Goal: Information Seeking & Learning: Find specific fact

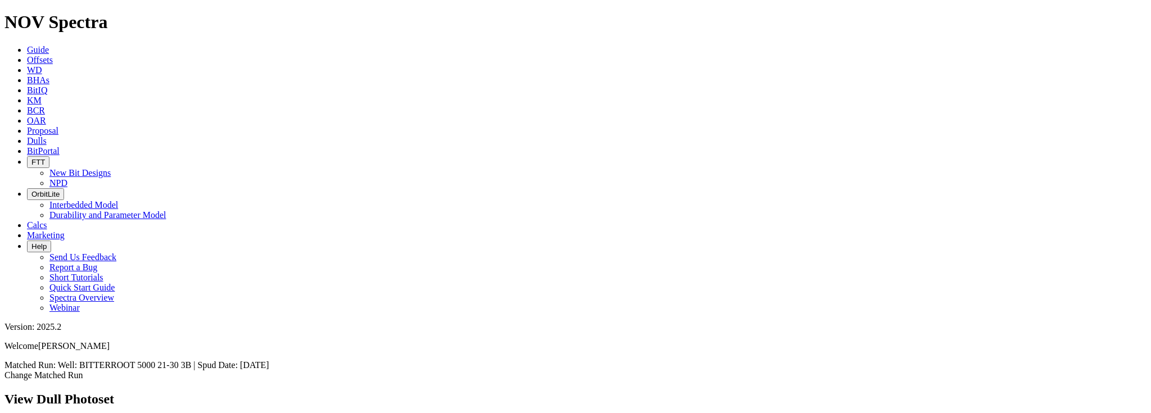
scroll to position [691, 0]
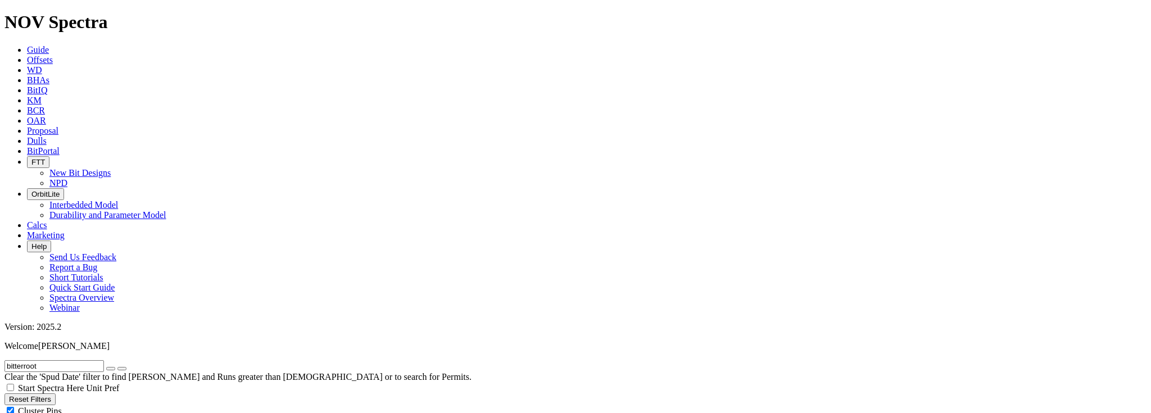
scroll to position [71, 0]
drag, startPoint x: 81, startPoint y: 46, endPoint x: -4, endPoint y: 47, distance: 85.4
type input "u1-22"
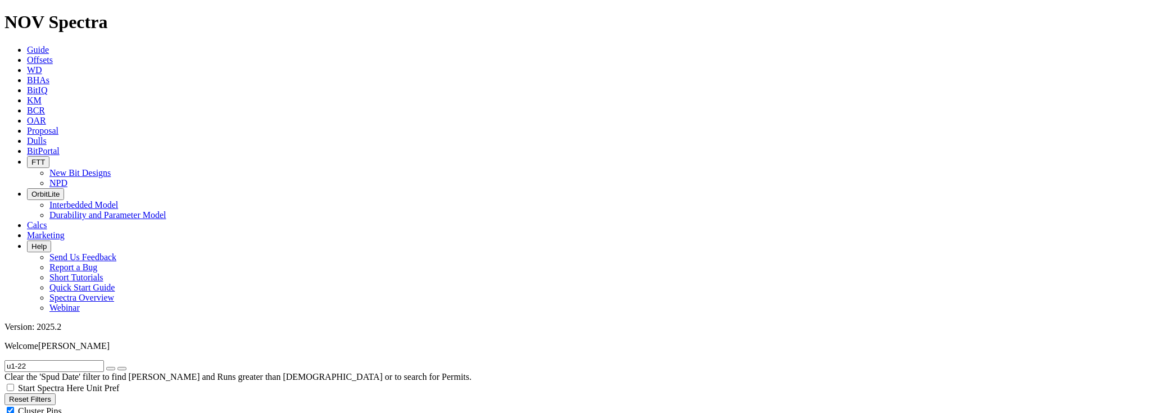
radio input "true"
radio input "false"
click at [126, 367] on button "submit" at bounding box center [121, 368] width 9 height 3
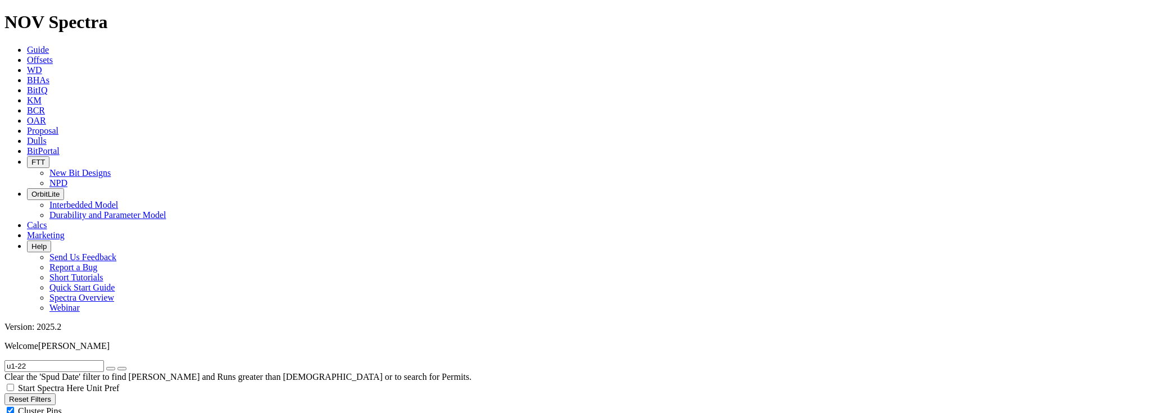
radio input "false"
radio input "true"
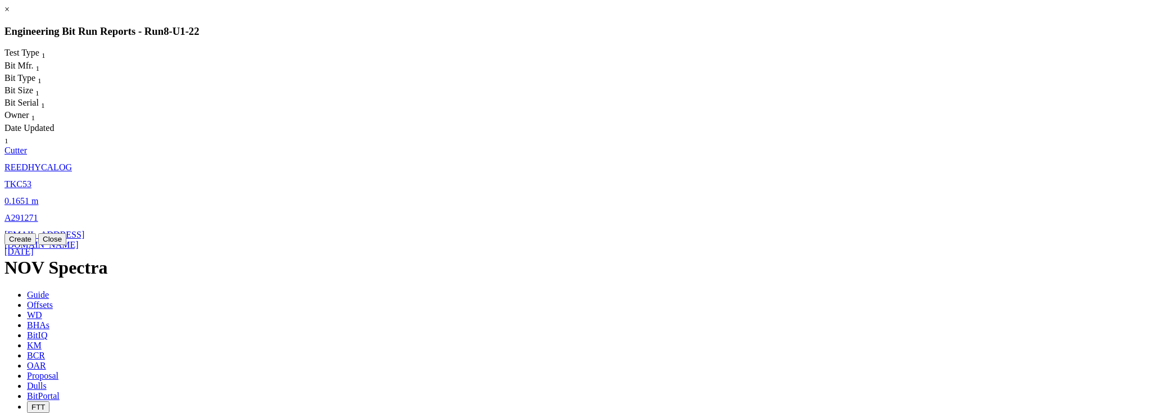
click at [34, 247] on span "5-Aug-2024" at bounding box center [18, 252] width 29 height 10
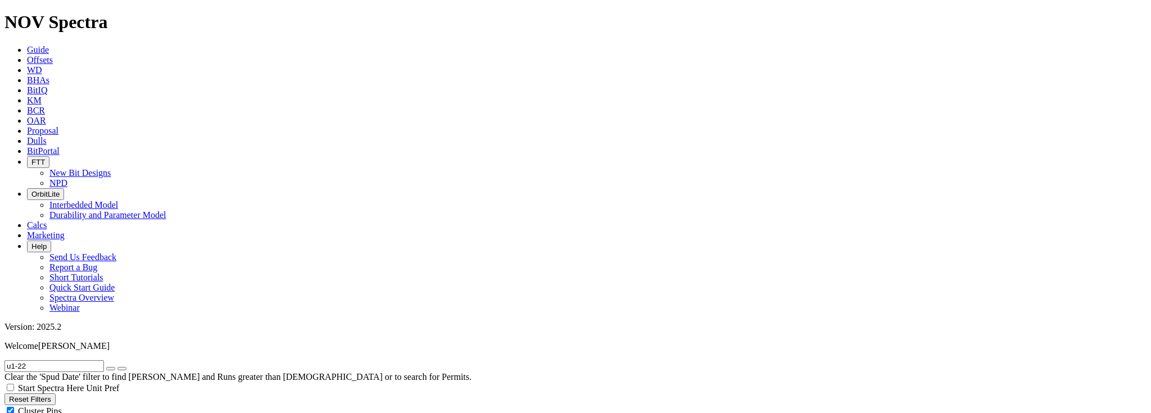
select select "Cutter"
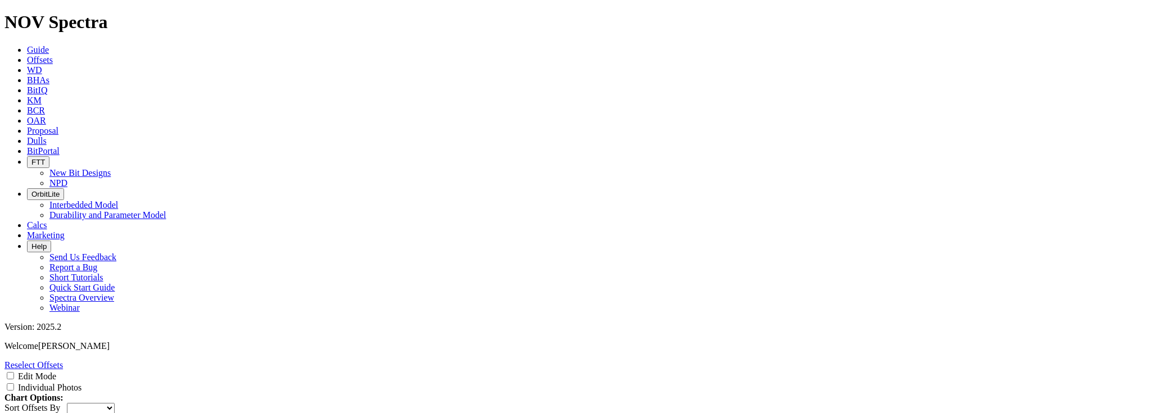
scroll to position [1778, 0]
click at [42, 65] on span "WD" at bounding box center [34, 70] width 15 height 10
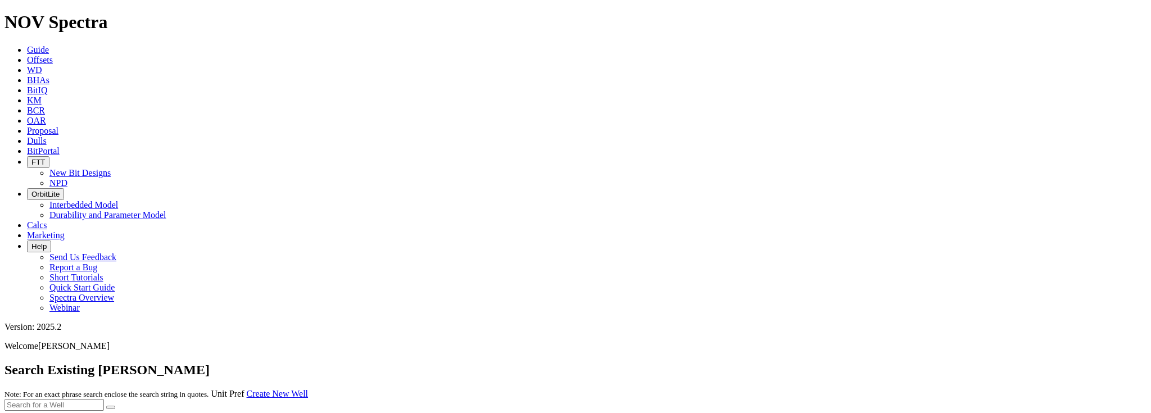
click at [104, 399] on input "text" at bounding box center [53, 405] width 99 height 12
type input "bitter"
click at [115, 406] on button "submit" at bounding box center [110, 407] width 9 height 3
click at [104, 389] on input "bitter" at bounding box center [53, 395] width 99 height 12
type input "bitterroot"
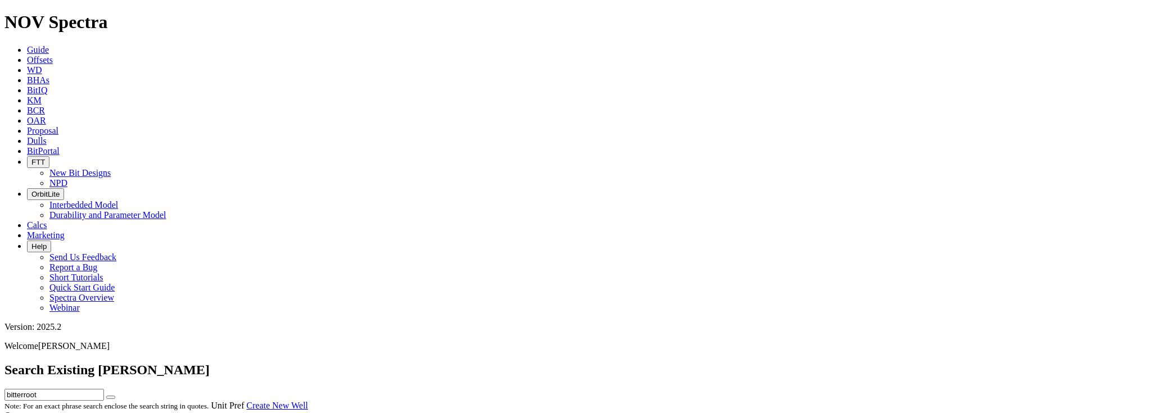
click at [106, 396] on button "submit" at bounding box center [110, 397] width 9 height 3
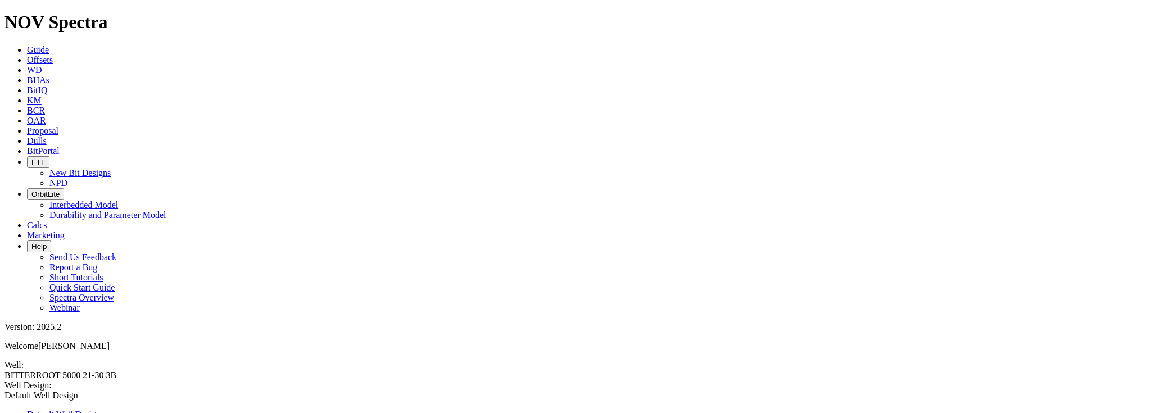
click at [53, 55] on span "Offsets" at bounding box center [40, 60] width 26 height 10
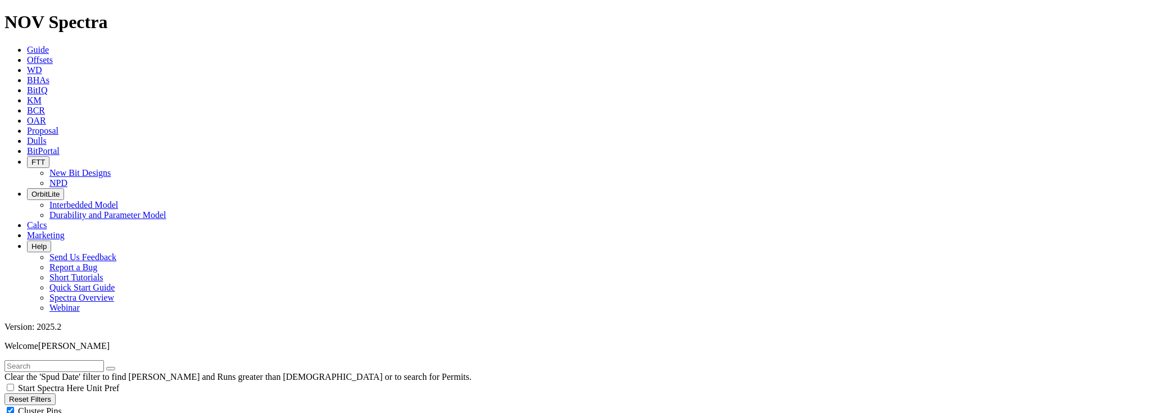
radio input "true"
radio input "false"
click at [55, 360] on input "text" at bounding box center [53, 366] width 99 height 12
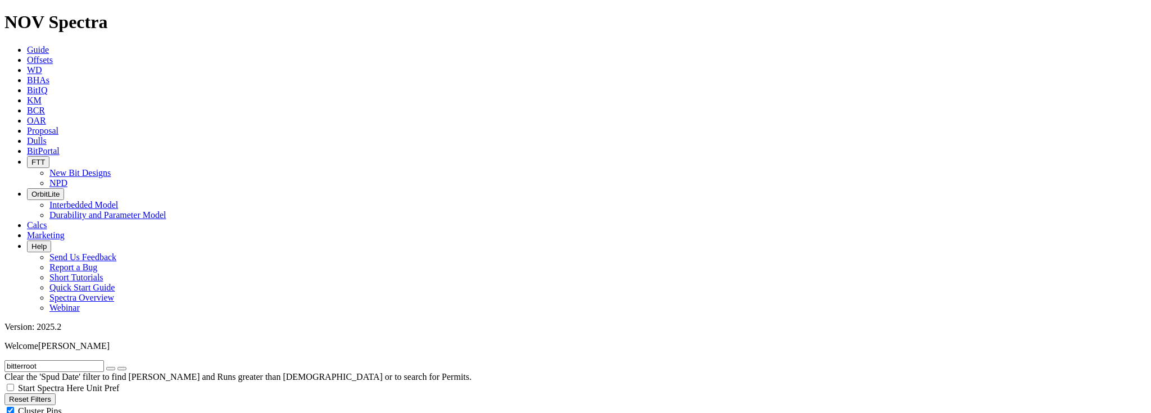
type input "bitterroot"
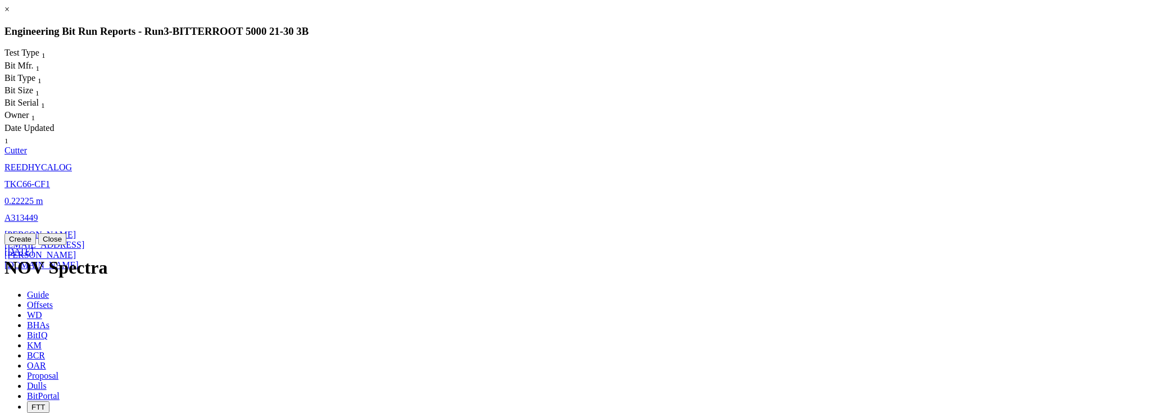
click at [84, 230] on span "david.gagnon@nov.com" at bounding box center [44, 250] width 80 height 40
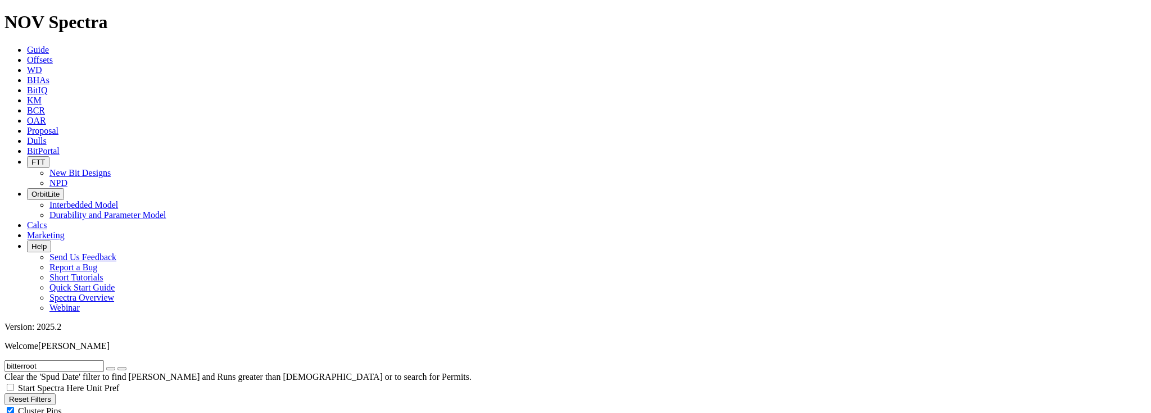
select select "Cutter"
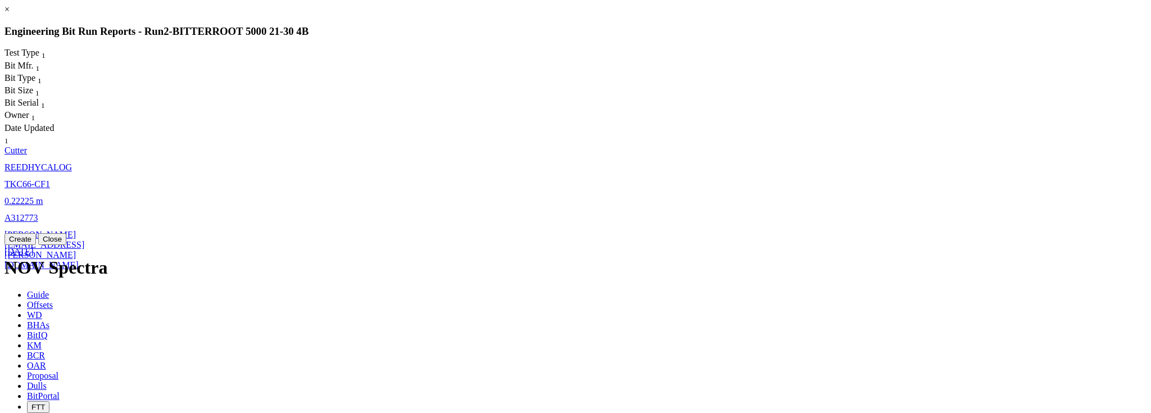
click at [84, 230] on span "david.gagnon@nov.com" at bounding box center [44, 250] width 80 height 40
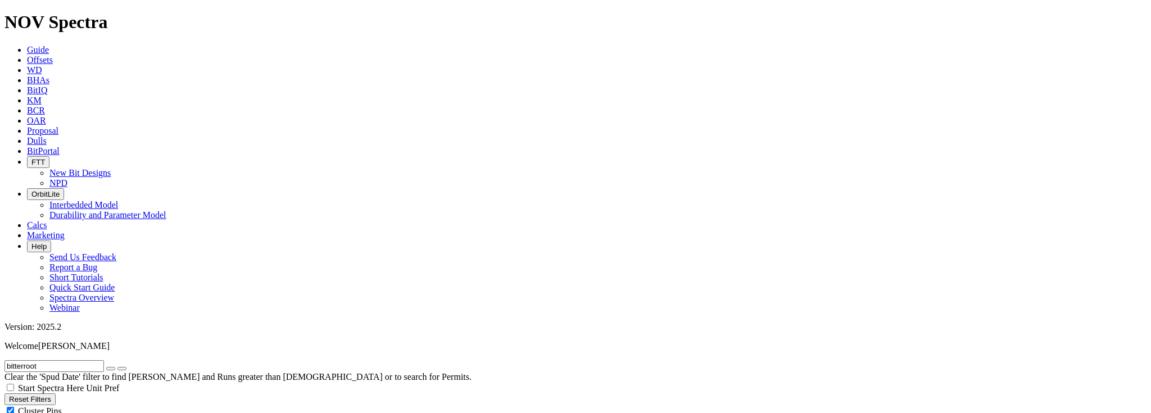
select select "Cutter"
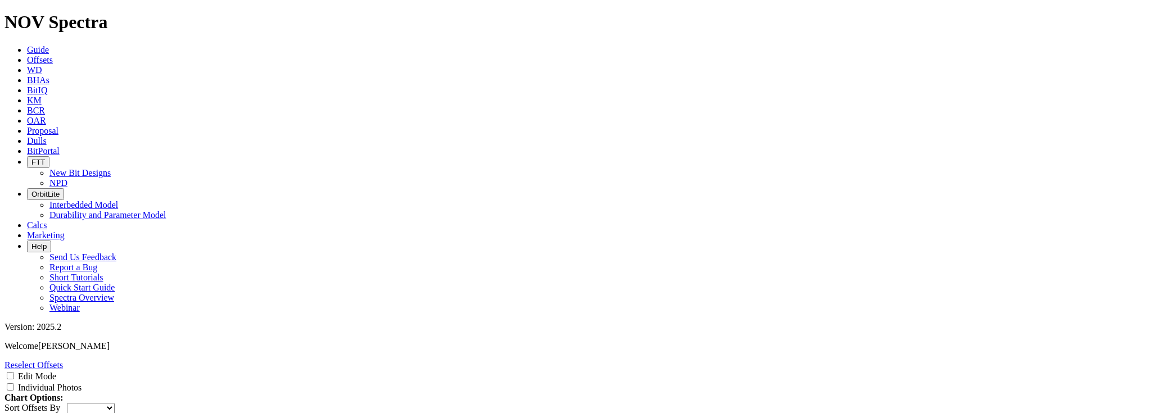
scroll to position [1373, 0]
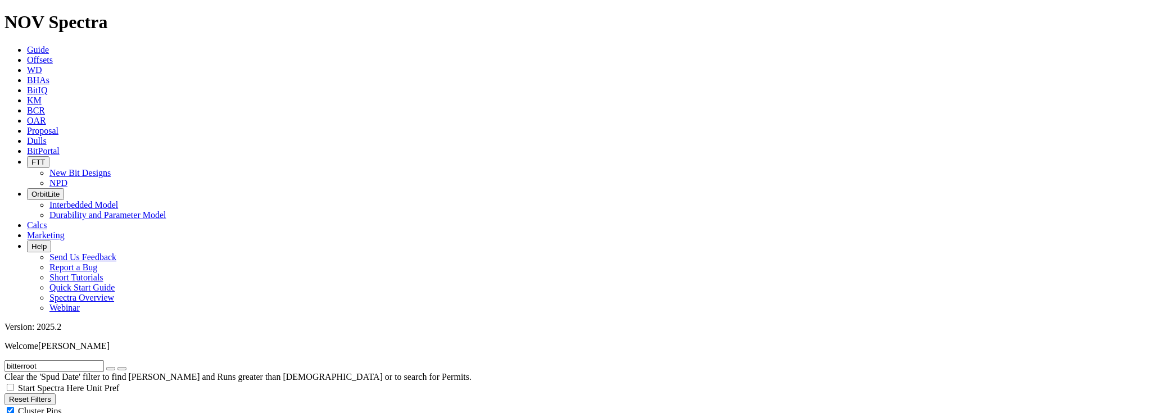
scroll to position [270, 0]
radio input "false"
radio input "true"
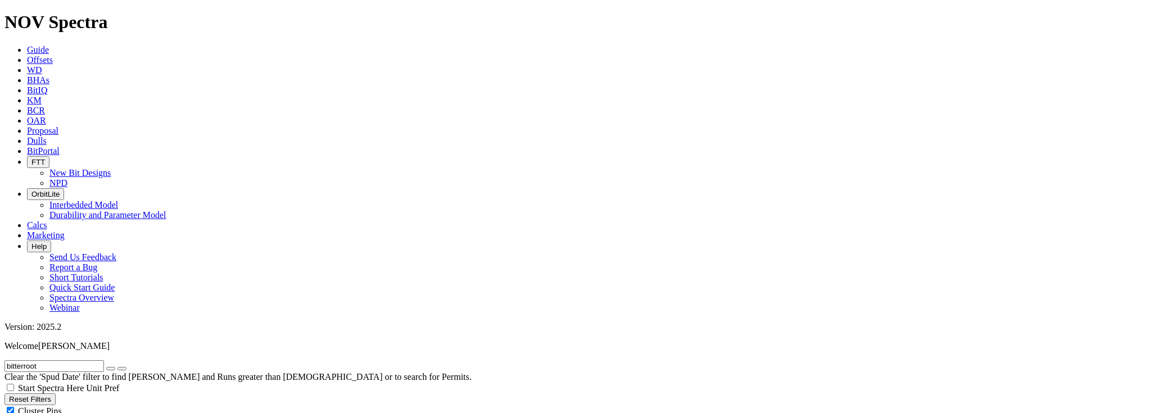
drag, startPoint x: 55, startPoint y: 49, endPoint x: -38, endPoint y: 43, distance: 93.0
type input "32-7-2h"
radio input "true"
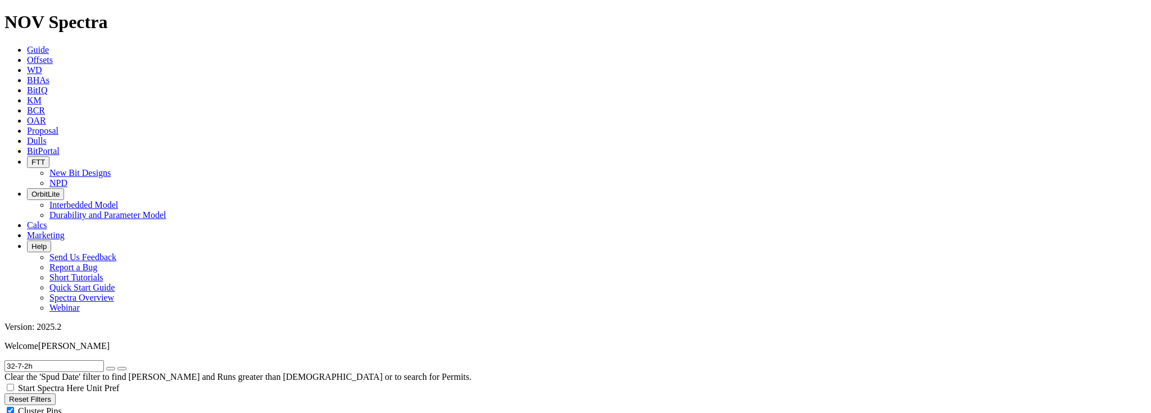
radio input "false"
drag, startPoint x: 70, startPoint y: 50, endPoint x: -31, endPoint y: 43, distance: 101.4
paste input "SAFELY FEDERAL 32-7-2H"
type input "SAFELY FEDERAL 32-7-2H"
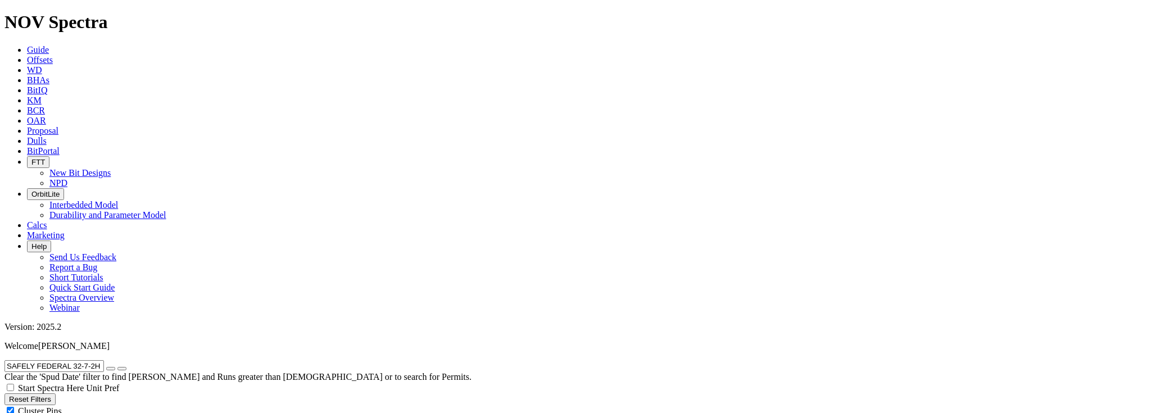
click at [122, 369] on icon "submit" at bounding box center [122, 369] width 0 height 0
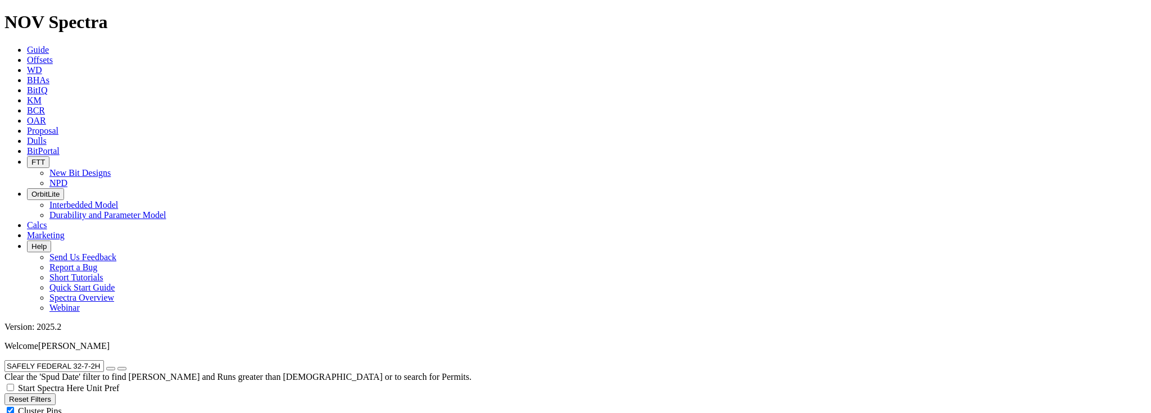
scroll to position [220, 0]
radio input "false"
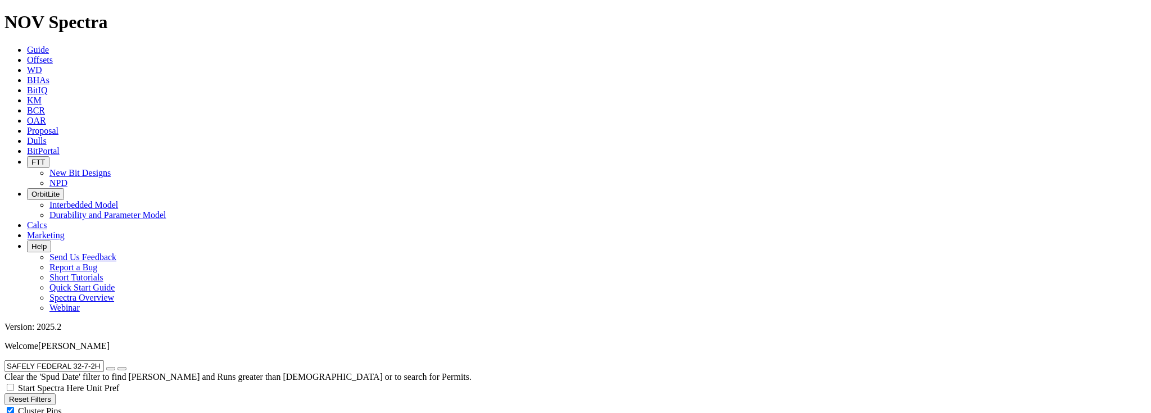
radio input "true"
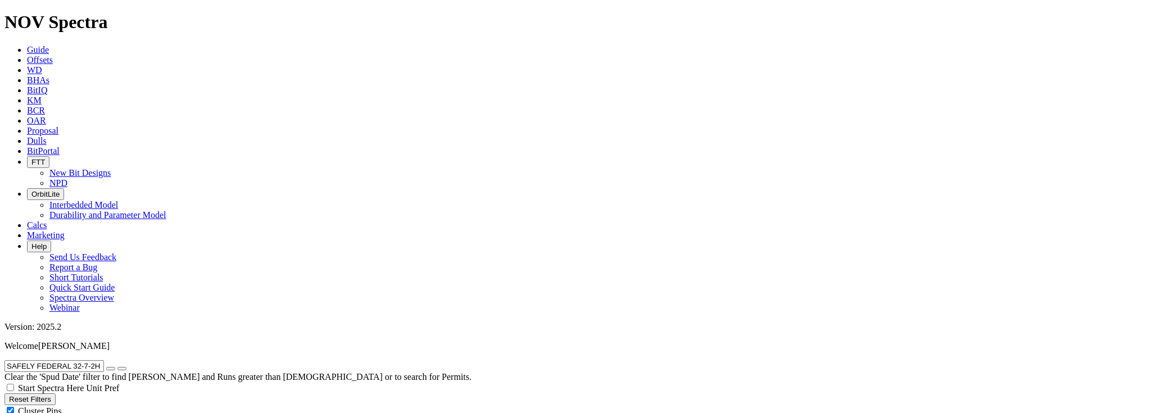
scroll to position [0, 0]
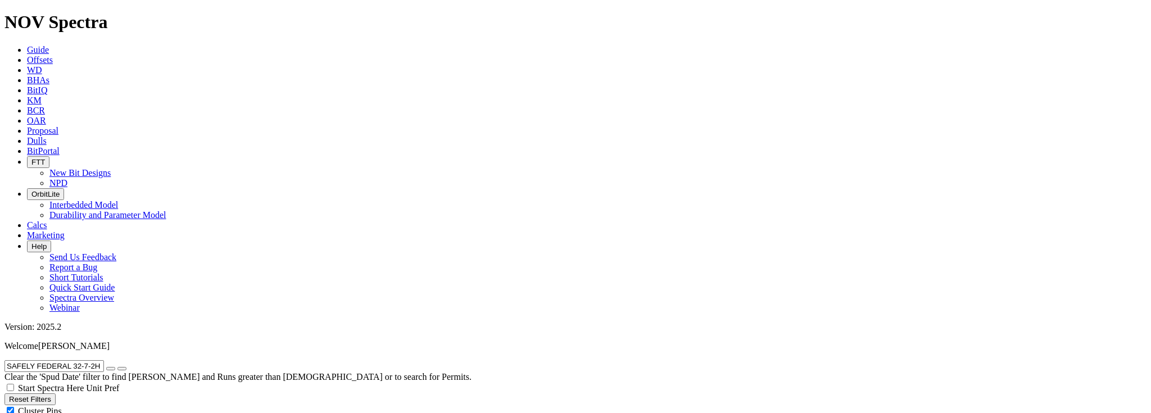
drag, startPoint x: 112, startPoint y: 49, endPoint x: -55, endPoint y: 44, distance: 166.5
type input "nate 6-7"
radio input "true"
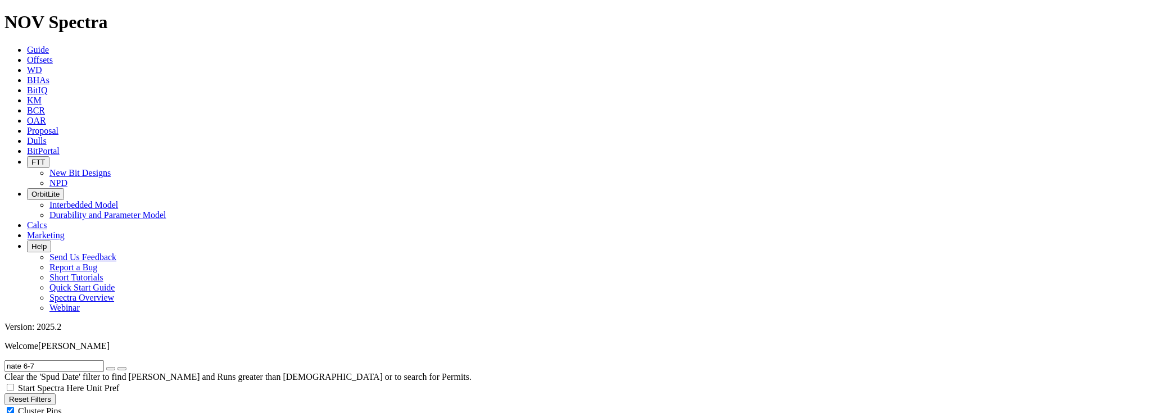
radio input "false"
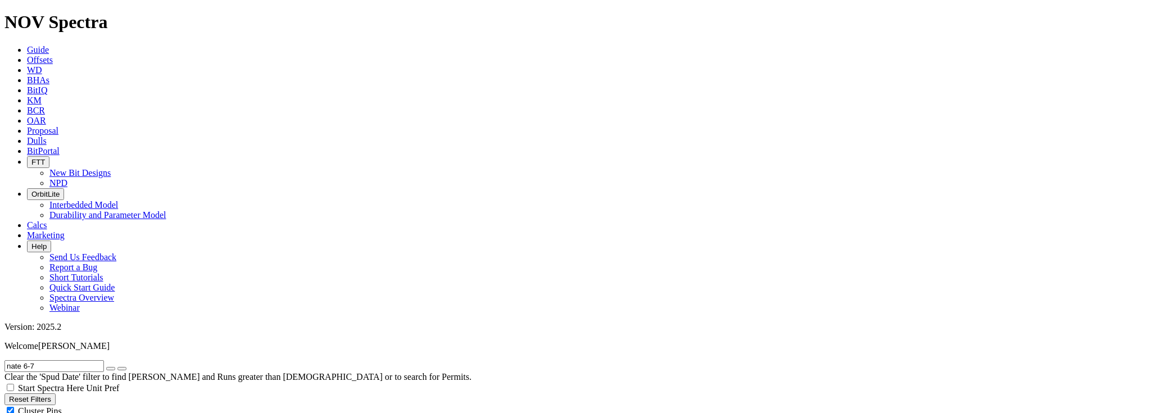
click at [59, 360] on input "nate 6-7" at bounding box center [53, 366] width 99 height 12
drag, startPoint x: 58, startPoint y: 46, endPoint x: -4, endPoint y: 46, distance: 62.4
type input "a312343"
click at [122, 369] on icon "submit" at bounding box center [122, 369] width 0 height 0
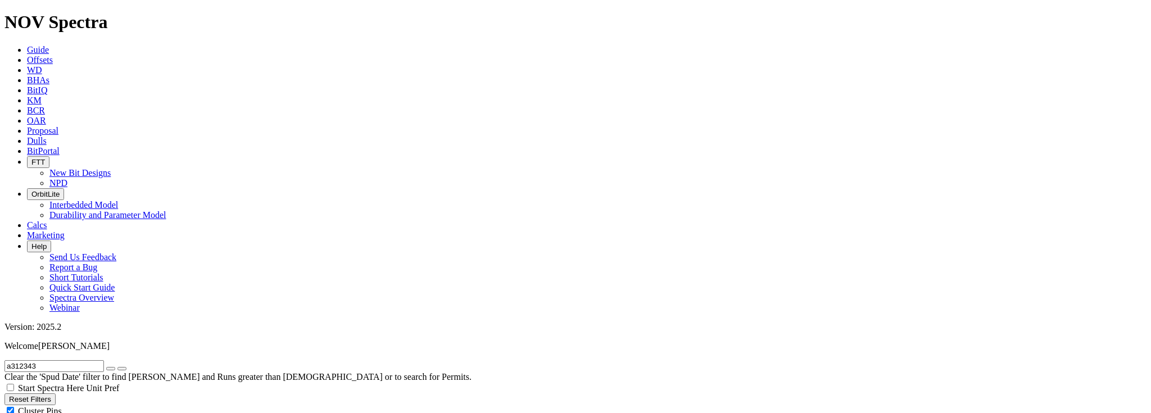
scroll to position [479, 0]
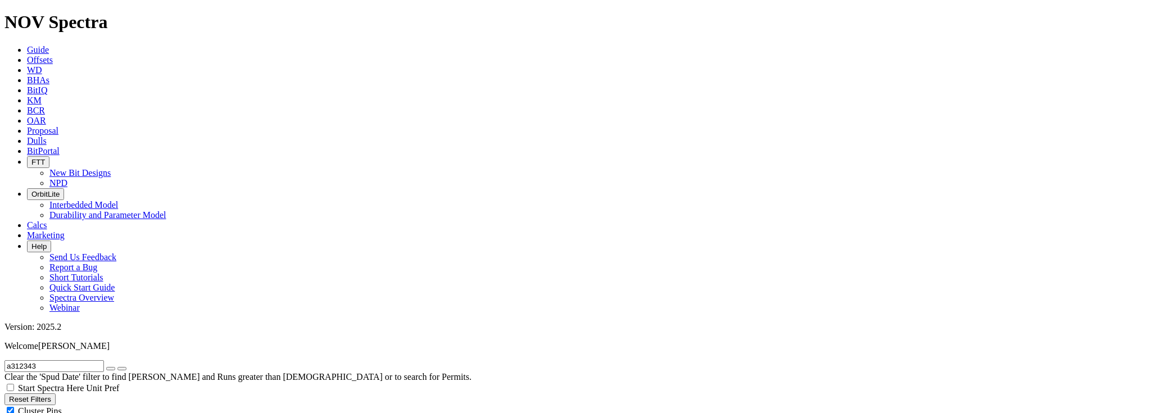
drag, startPoint x: 74, startPoint y: 45, endPoint x: -25, endPoint y: 45, distance: 98.9
type input "andrews federal"
click at [117, 367] on button "submit" at bounding box center [121, 368] width 9 height 3
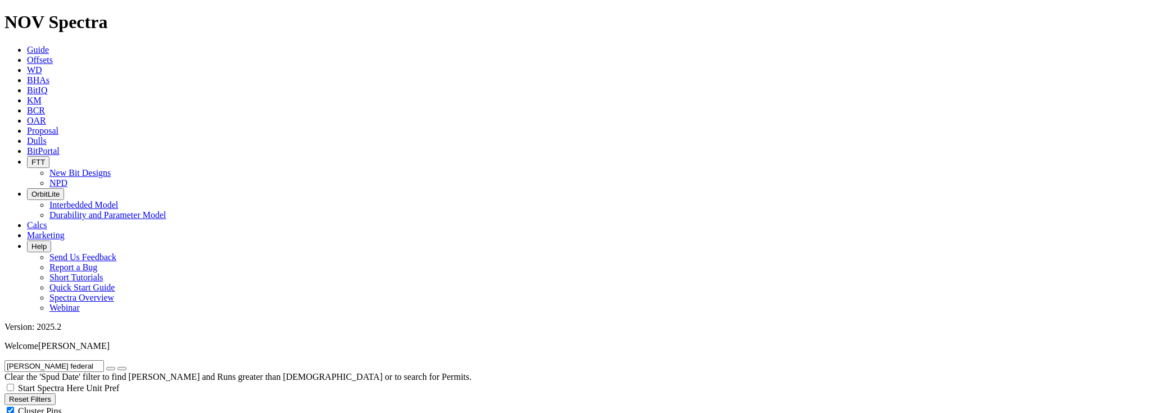
scroll to position [226565, 0]
radio input "false"
radio input "true"
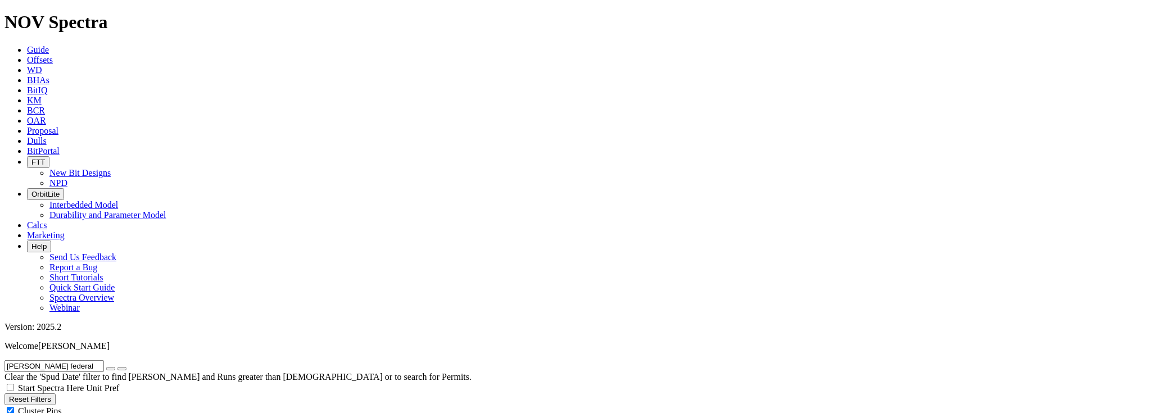
radio input "true"
radio input "false"
radio input "true"
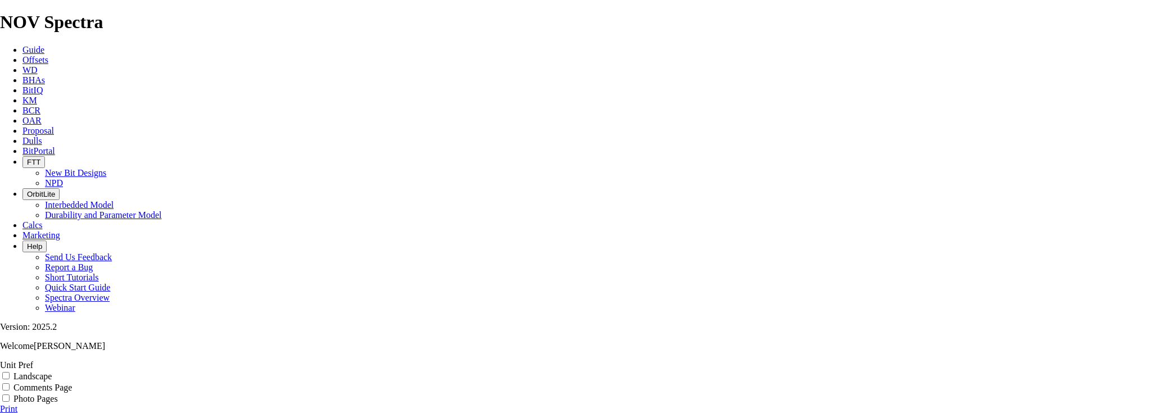
scroll to position [235, 0]
